Goal: Navigation & Orientation: Find specific page/section

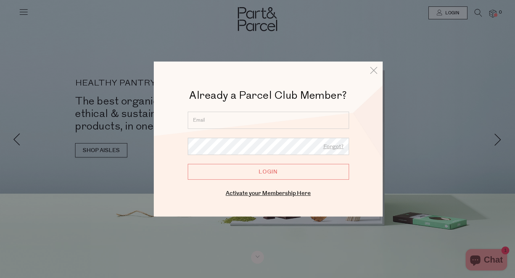
click at [239, 121] on input "email" at bounding box center [268, 120] width 161 height 17
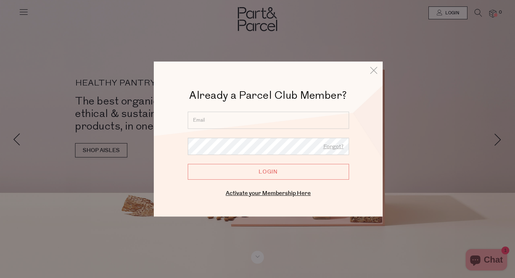
type input "kierankennedy8@gmail.com"
click at [249, 173] on input "Login" at bounding box center [268, 172] width 161 height 16
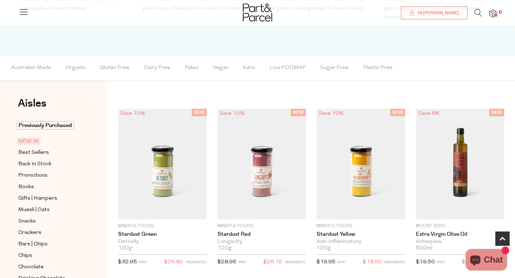
scroll to position [372, 0]
click at [45, 150] on span "Best Sellers" at bounding box center [33, 152] width 31 height 9
